Goal: Find specific page/section: Find specific page/section

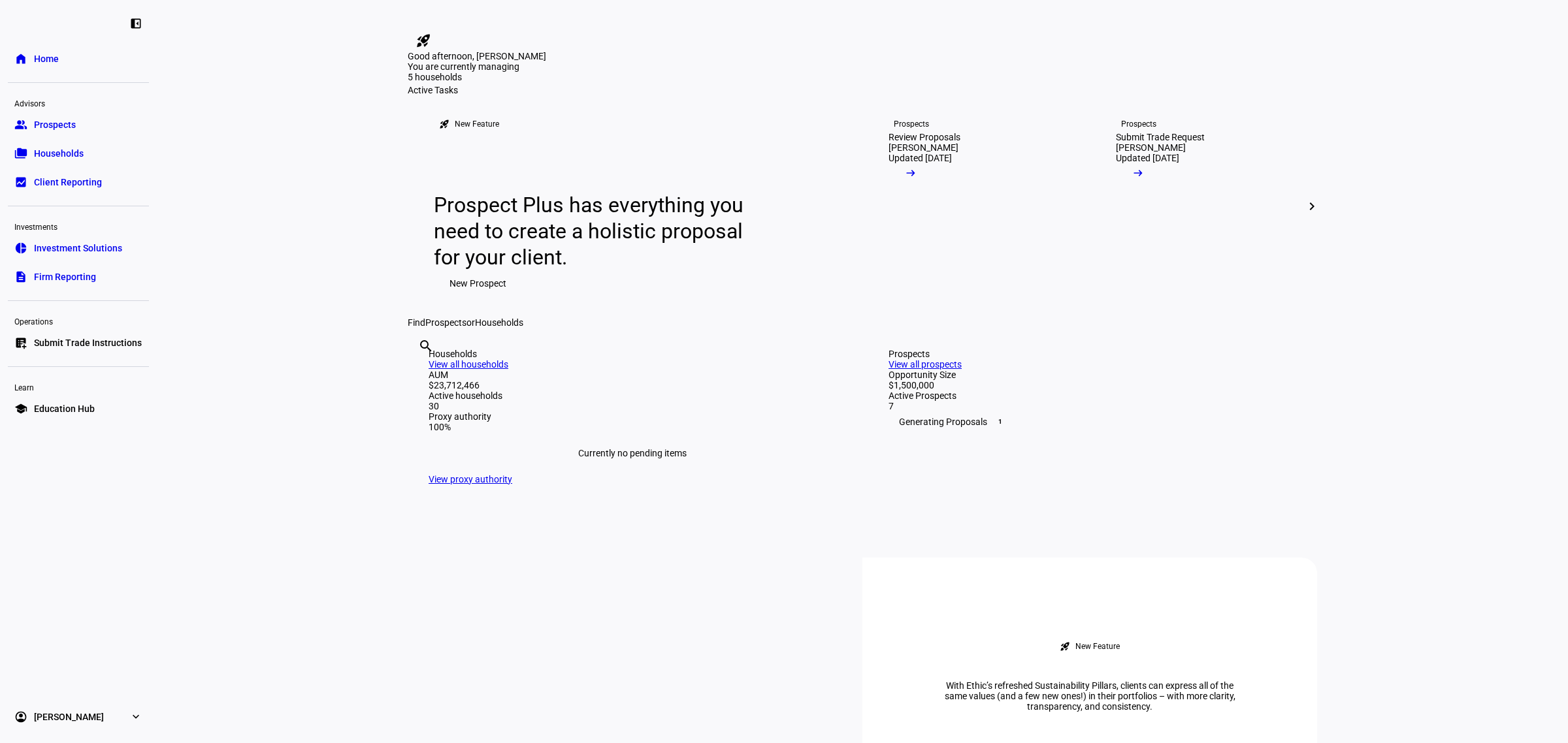
click at [50, 122] on span "Prospects" at bounding box center [55, 125] width 42 height 13
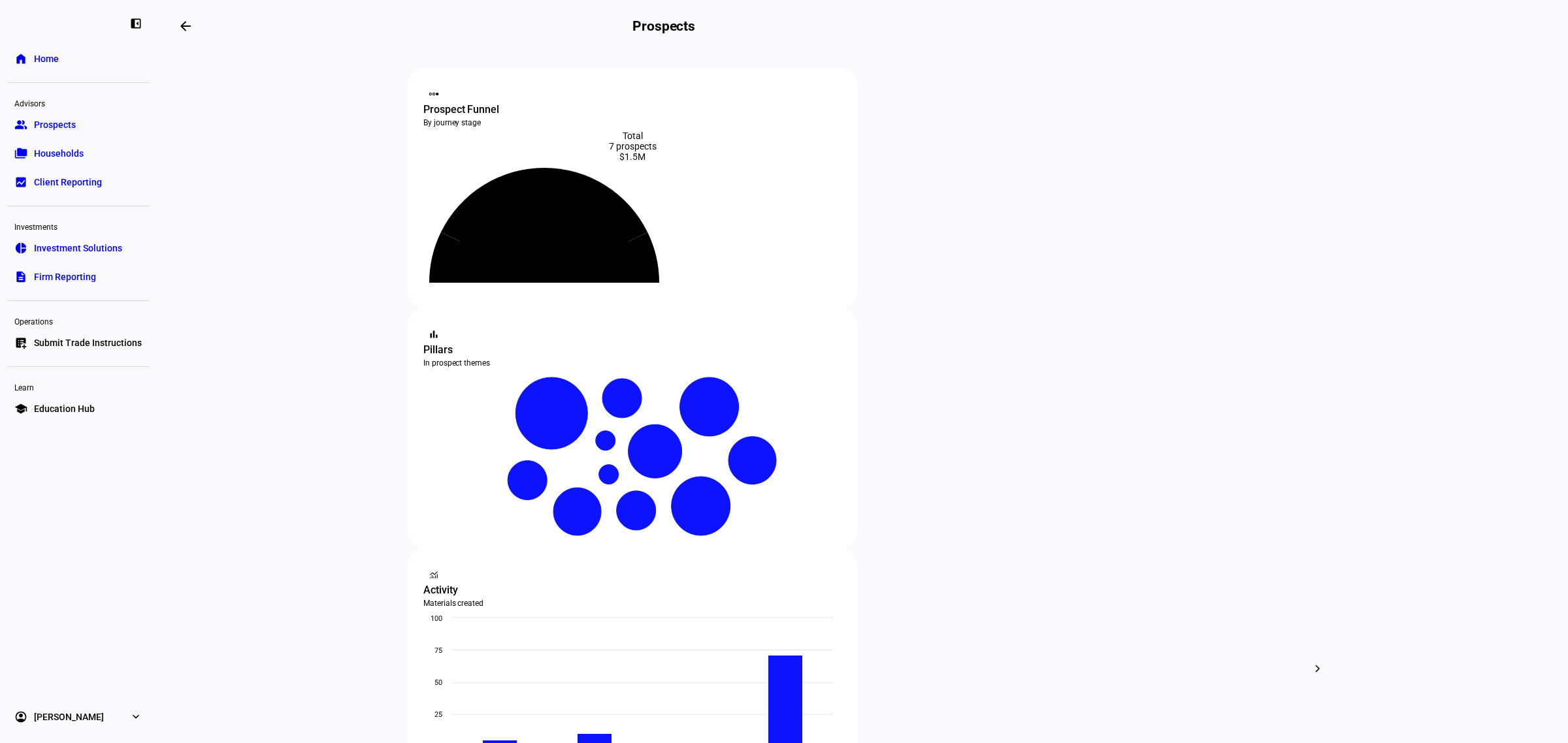
click at [60, 159] on span "Households" at bounding box center [59, 154] width 50 height 13
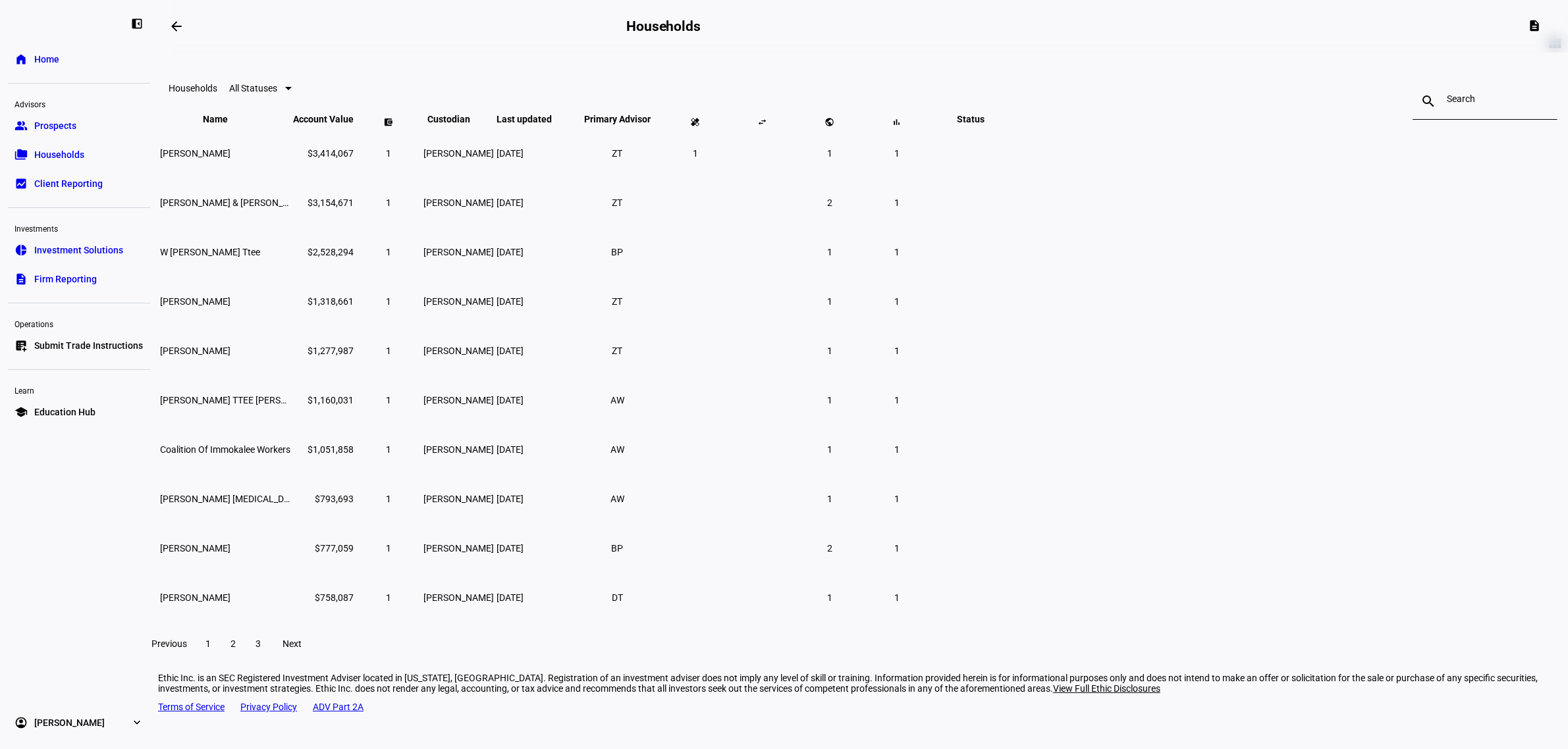
scroll to position [57, 0]
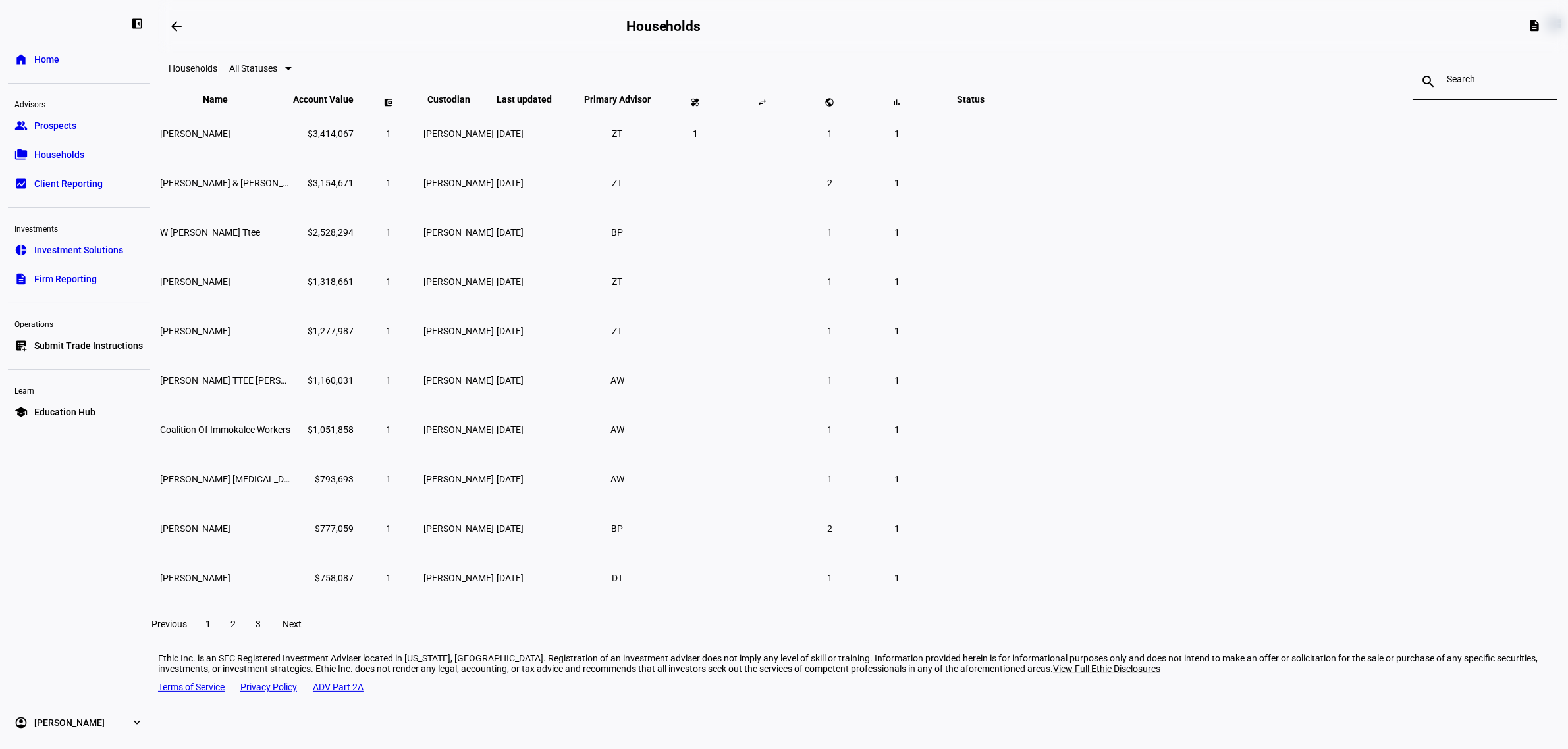
click at [236, 630] on span "2" at bounding box center [233, 624] width 5 height 11
click at [270, 640] on span at bounding box center [258, 624] width 24 height 32
click at [245, 634] on span at bounding box center [233, 624] width 24 height 32
click at [220, 640] on span at bounding box center [208, 624] width 24 height 32
click at [236, 630] on span "2" at bounding box center [233, 624] width 5 height 11
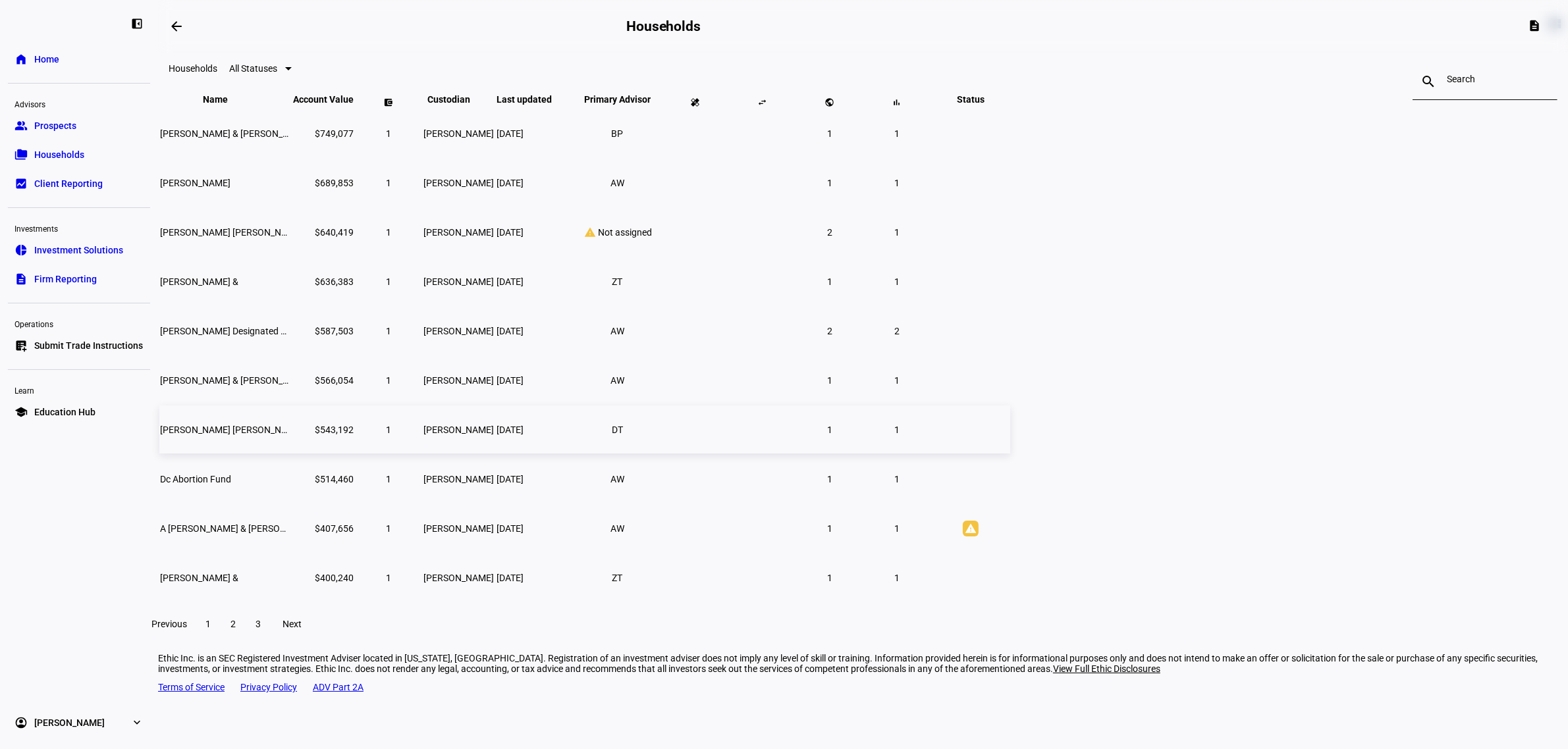
click at [303, 435] on span "[PERSON_NAME] [PERSON_NAME]" at bounding box center [231, 430] width 143 height 11
